Goal: Share content: Share content

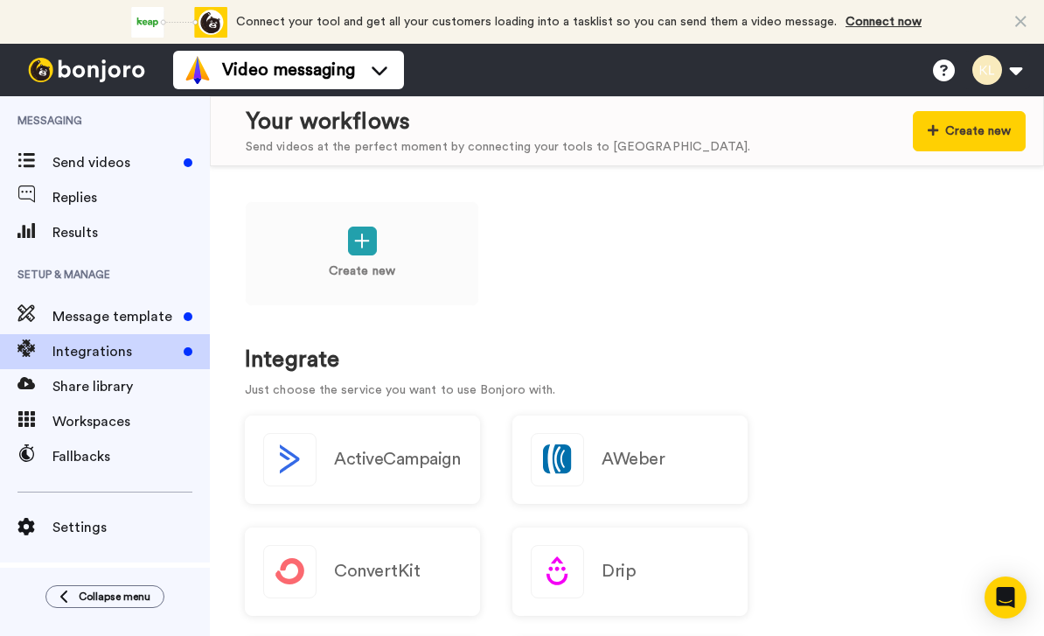
click at [122, 80] on img at bounding box center [86, 70] width 131 height 24
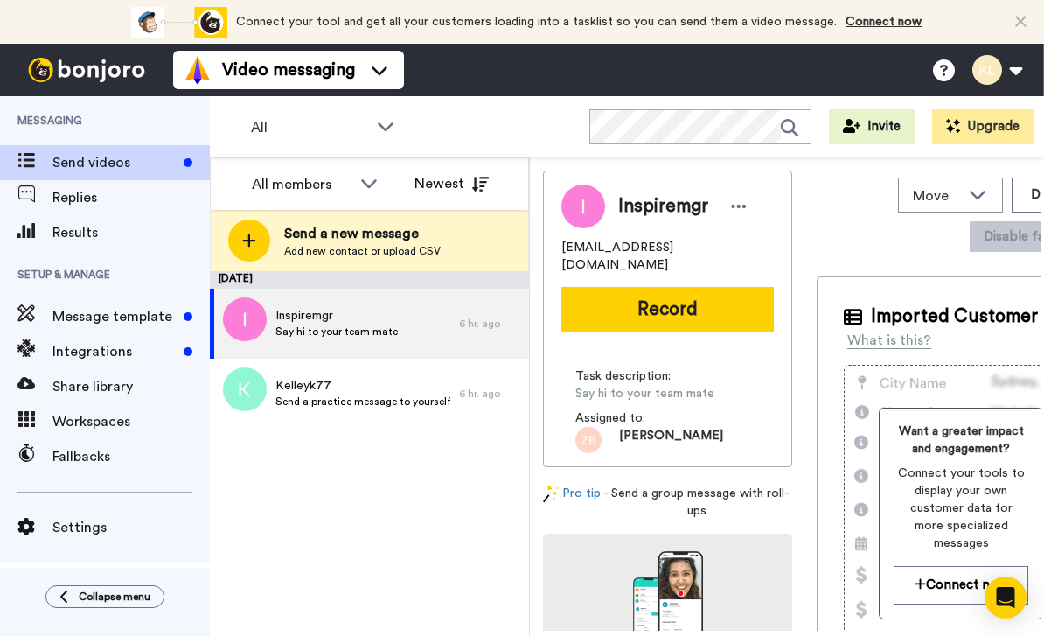
click at [1025, 15] on icon at bounding box center [1021, 21] width 11 height 17
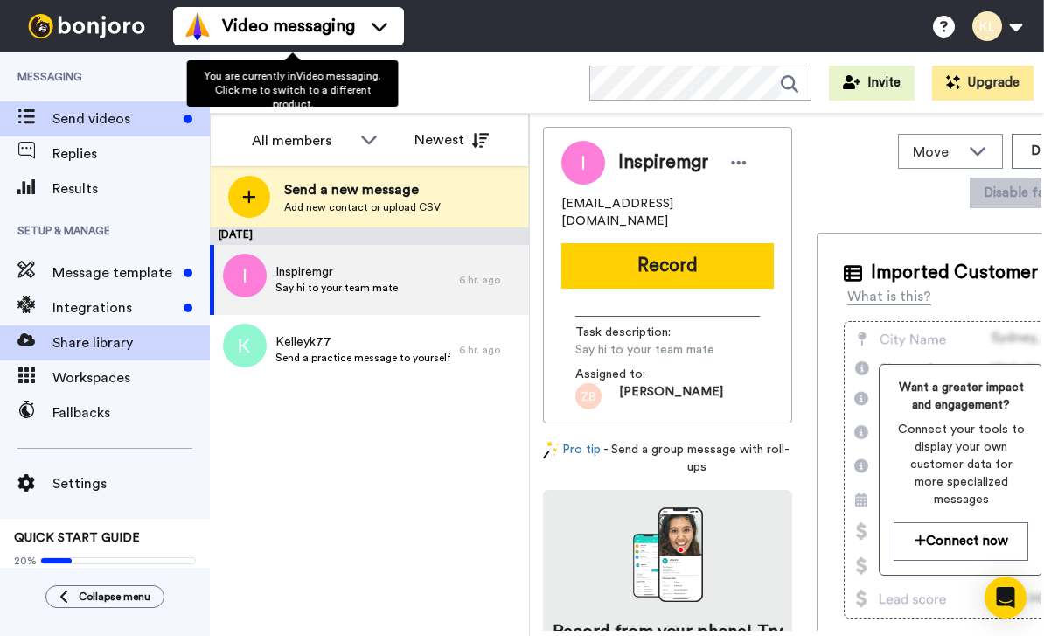
click at [112, 342] on span "Share library" at bounding box center [130, 342] width 157 height 21
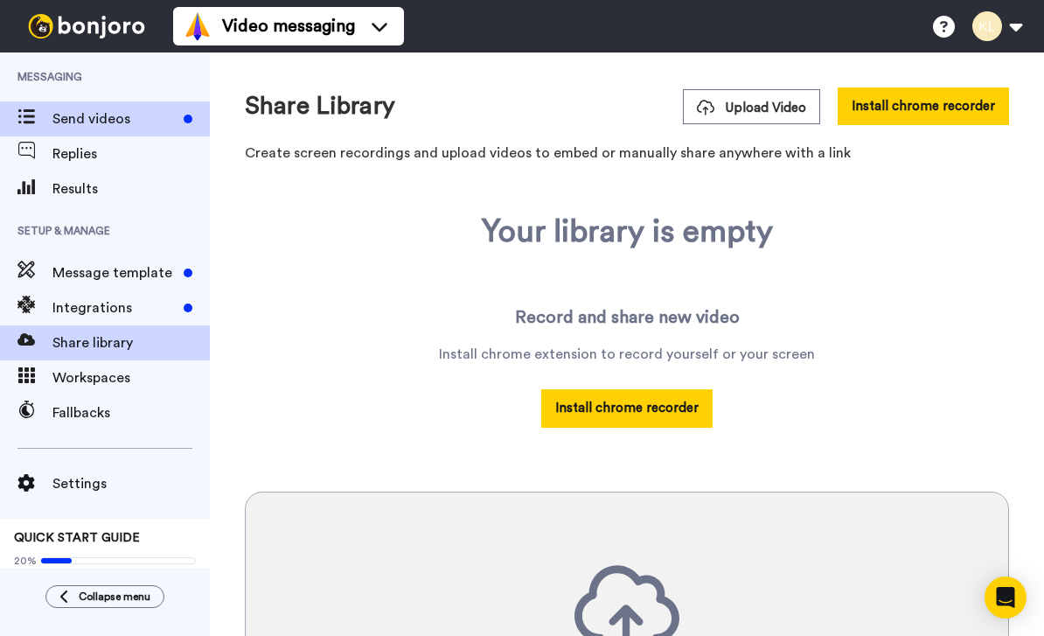
click at [101, 115] on span "Send videos" at bounding box center [114, 118] width 124 height 21
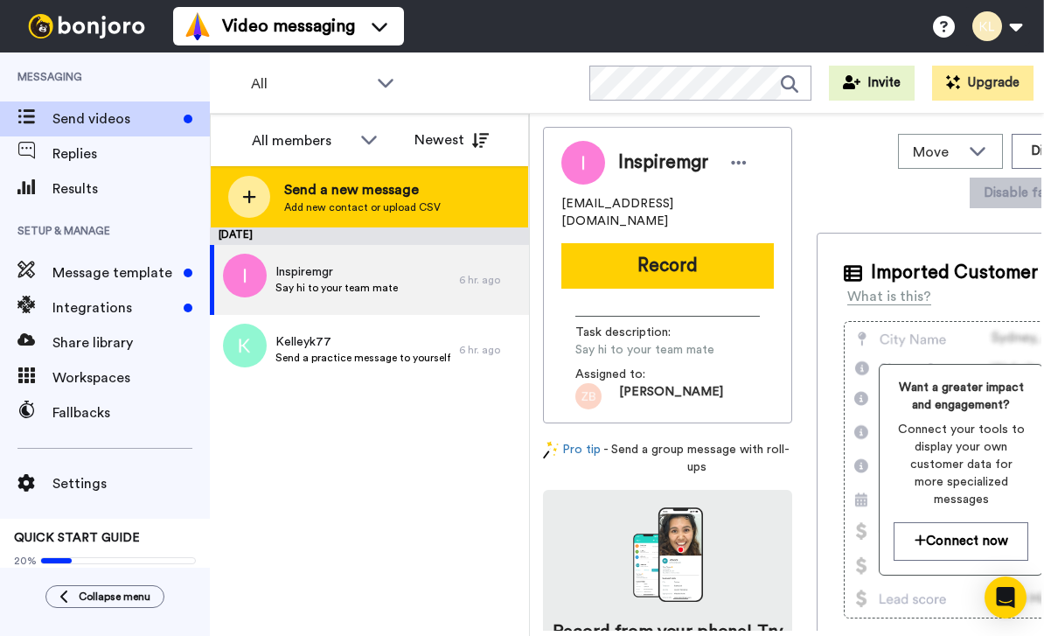
click at [243, 188] on div at bounding box center [249, 197] width 42 height 42
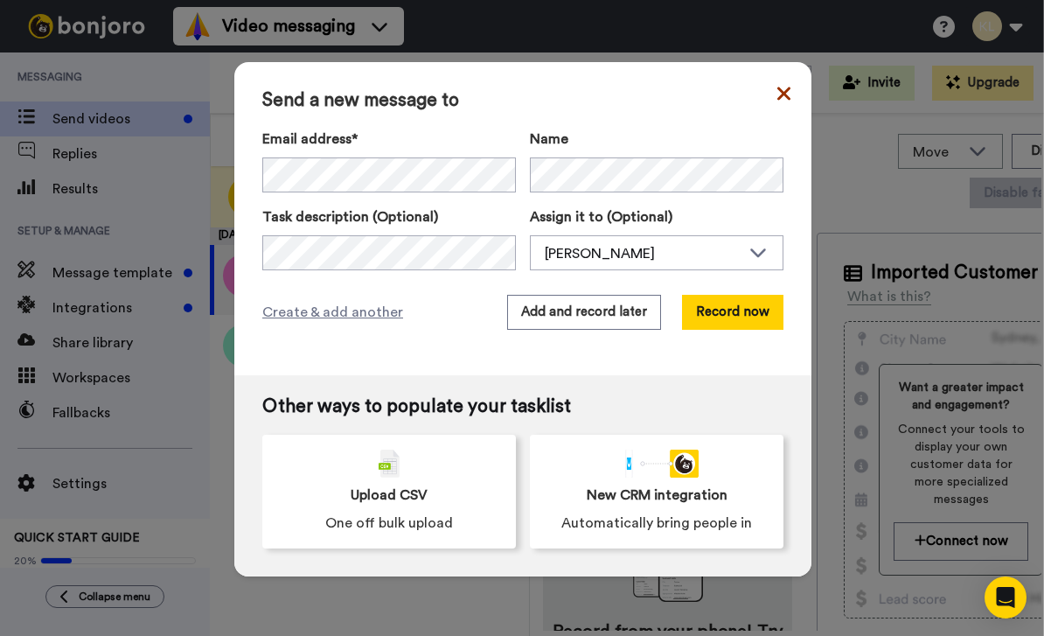
click at [778, 84] on icon at bounding box center [784, 93] width 13 height 21
